Goal: Find contact information: Find contact information

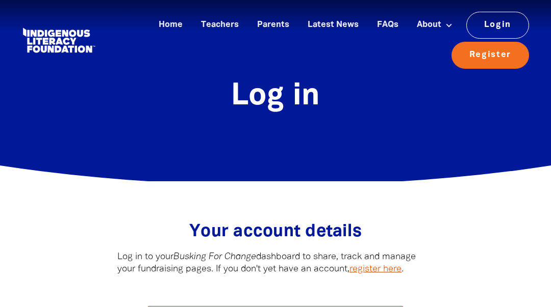
type input "[EMAIL_ADDRESS][DOMAIN_NAME]"
click at [377, 266] on link "register here" at bounding box center [375, 269] width 52 height 9
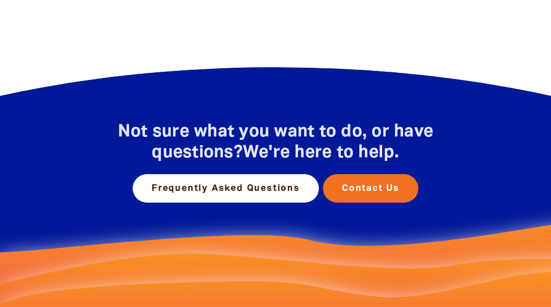
scroll to position [561, 0]
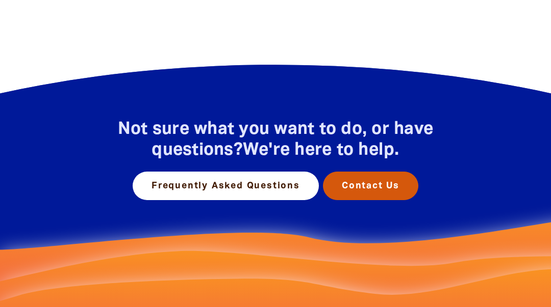
click at [366, 185] on link "Contact Us" at bounding box center [370, 186] width 95 height 29
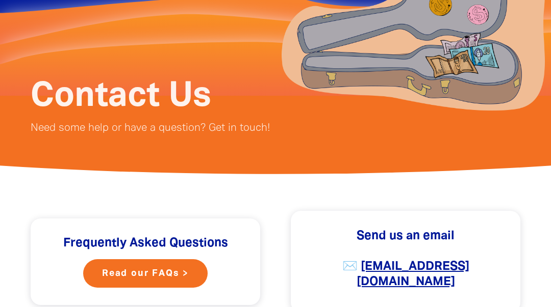
scroll to position [153, 0]
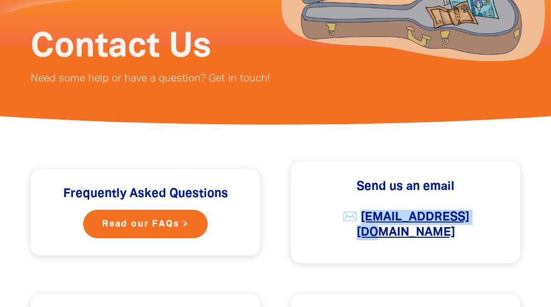
drag, startPoint x: 475, startPoint y: 221, endPoint x: 359, endPoint y: 222, distance: 115.2
click at [359, 222] on h4 "✉️ ﻿ [EMAIL_ADDRESS][DOMAIN_NAME]" at bounding box center [405, 225] width 204 height 31
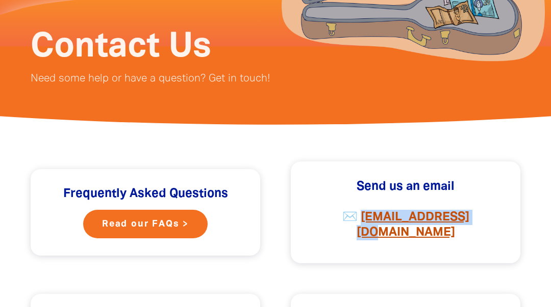
copy span "﻿ [EMAIL_ADDRESS][DOMAIN_NAME]"
